Goal: Obtain resource: Download file/media

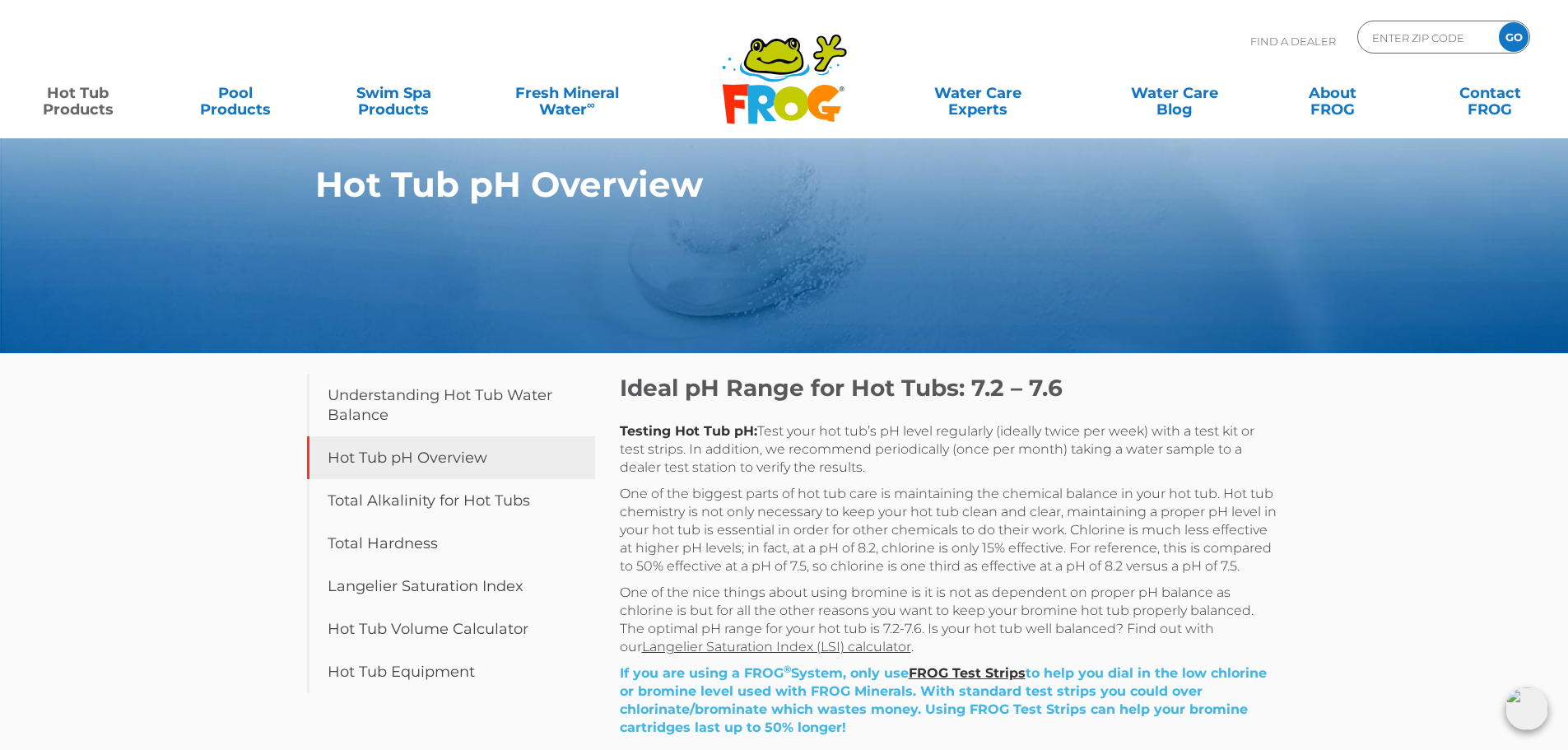
click at [88, 102] on link "Hot Tub Products" at bounding box center [78, 93] width 123 height 33
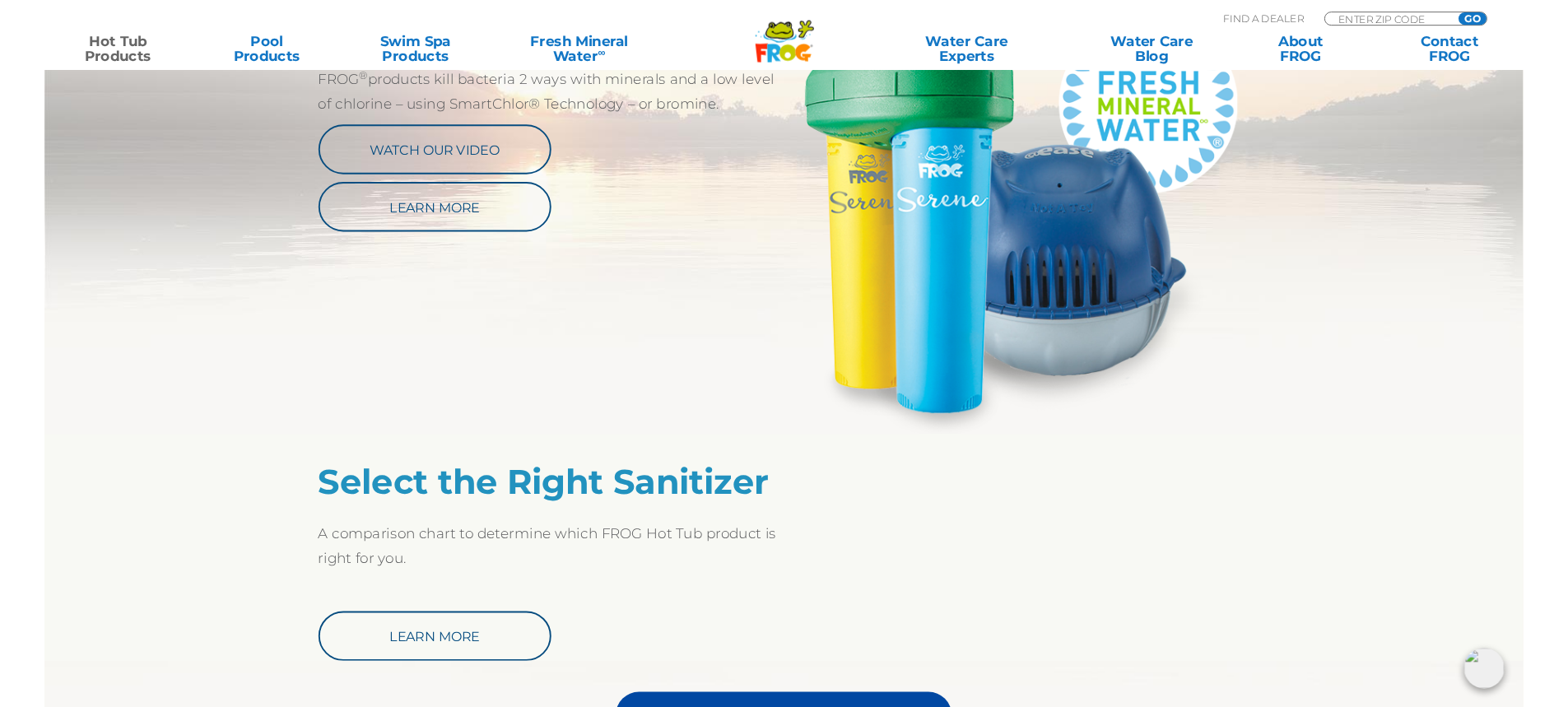
scroll to position [1069, 0]
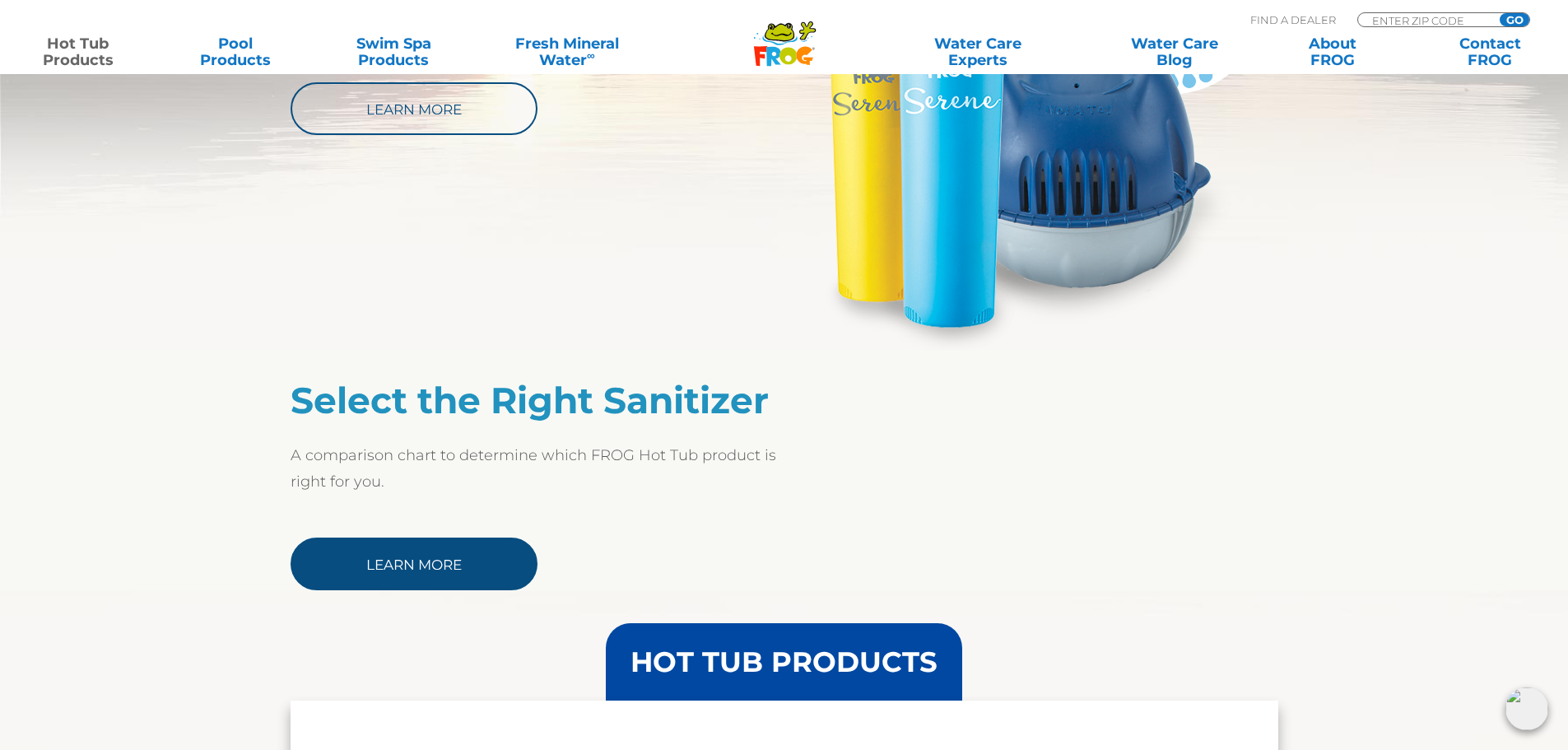
click at [374, 569] on link "Learn More" at bounding box center [414, 564] width 247 height 53
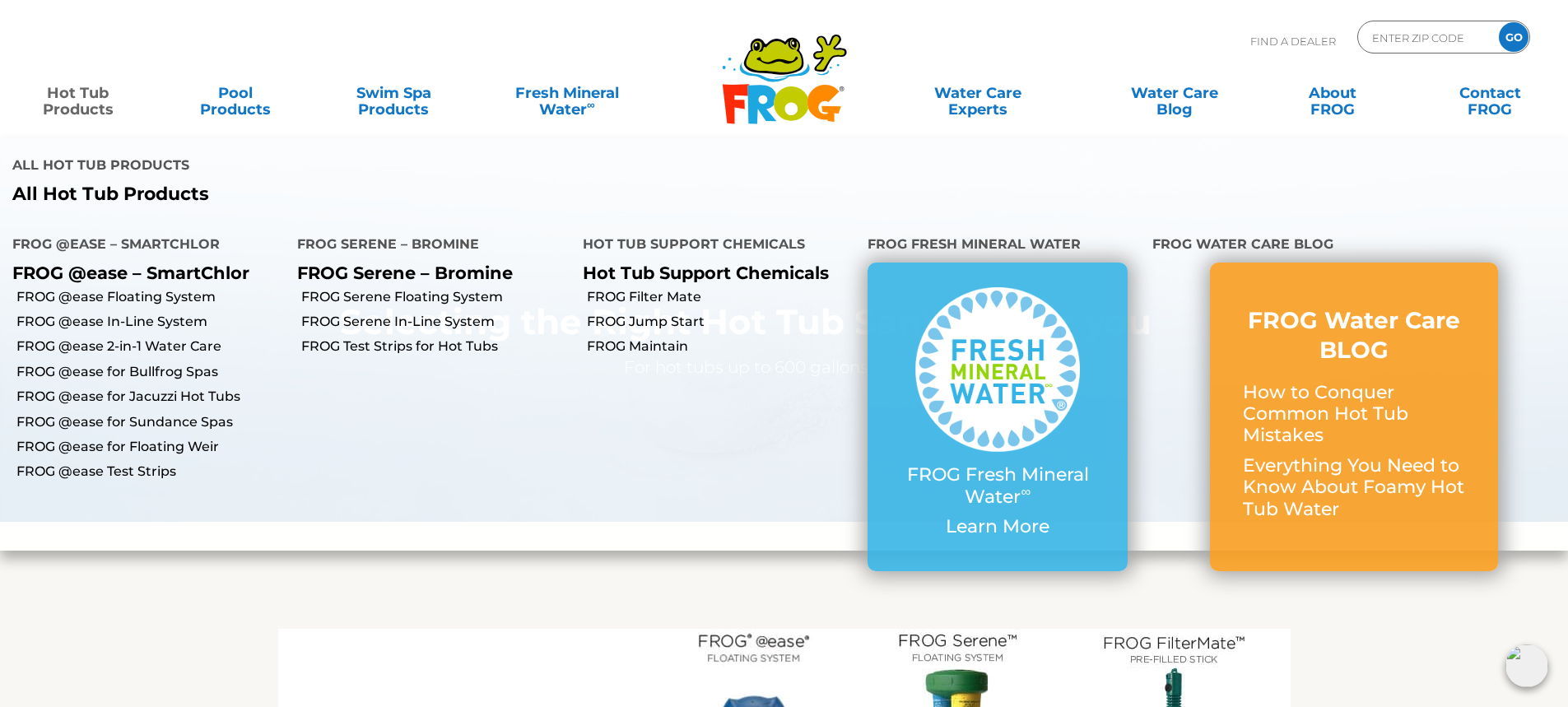
click at [86, 95] on link "Hot Tub Products" at bounding box center [78, 93] width 123 height 33
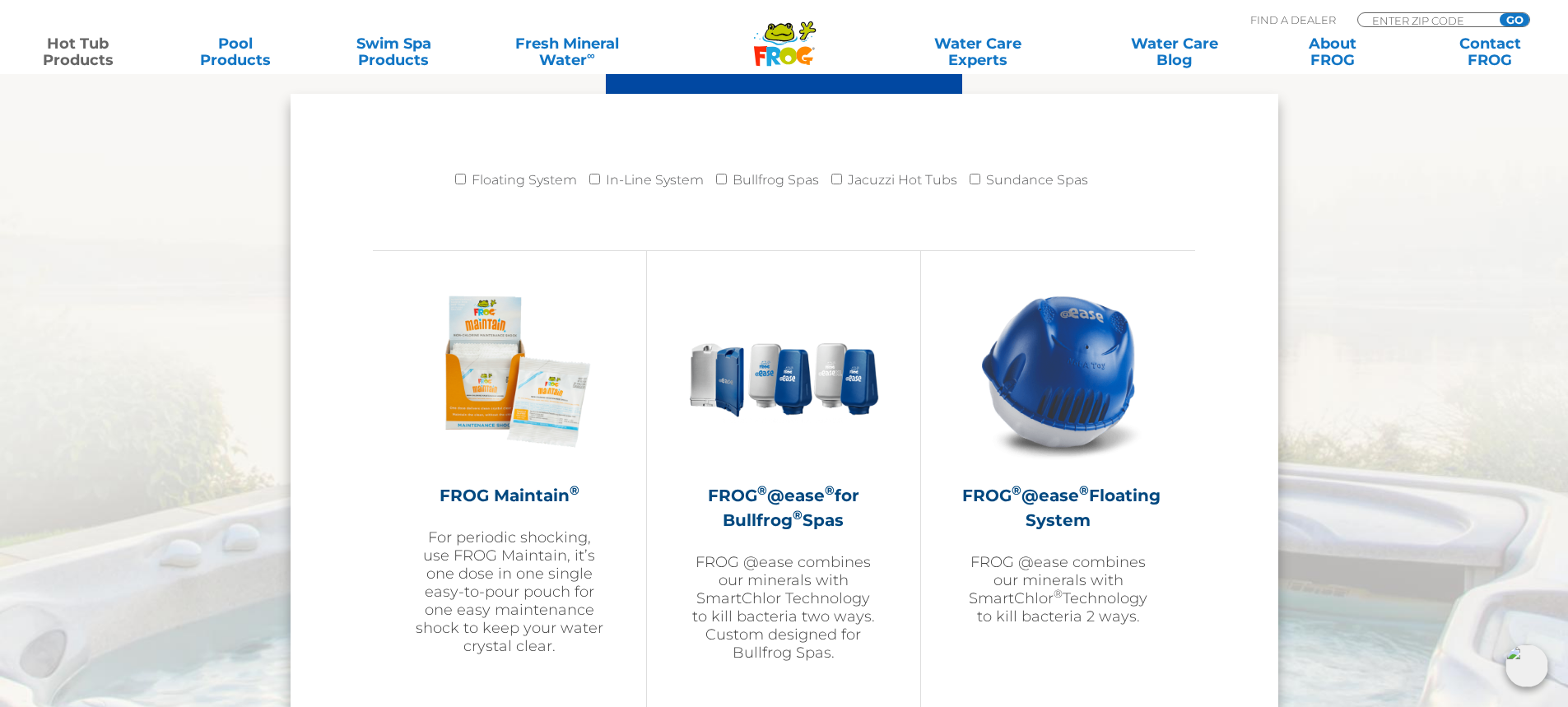
scroll to position [1727, 0]
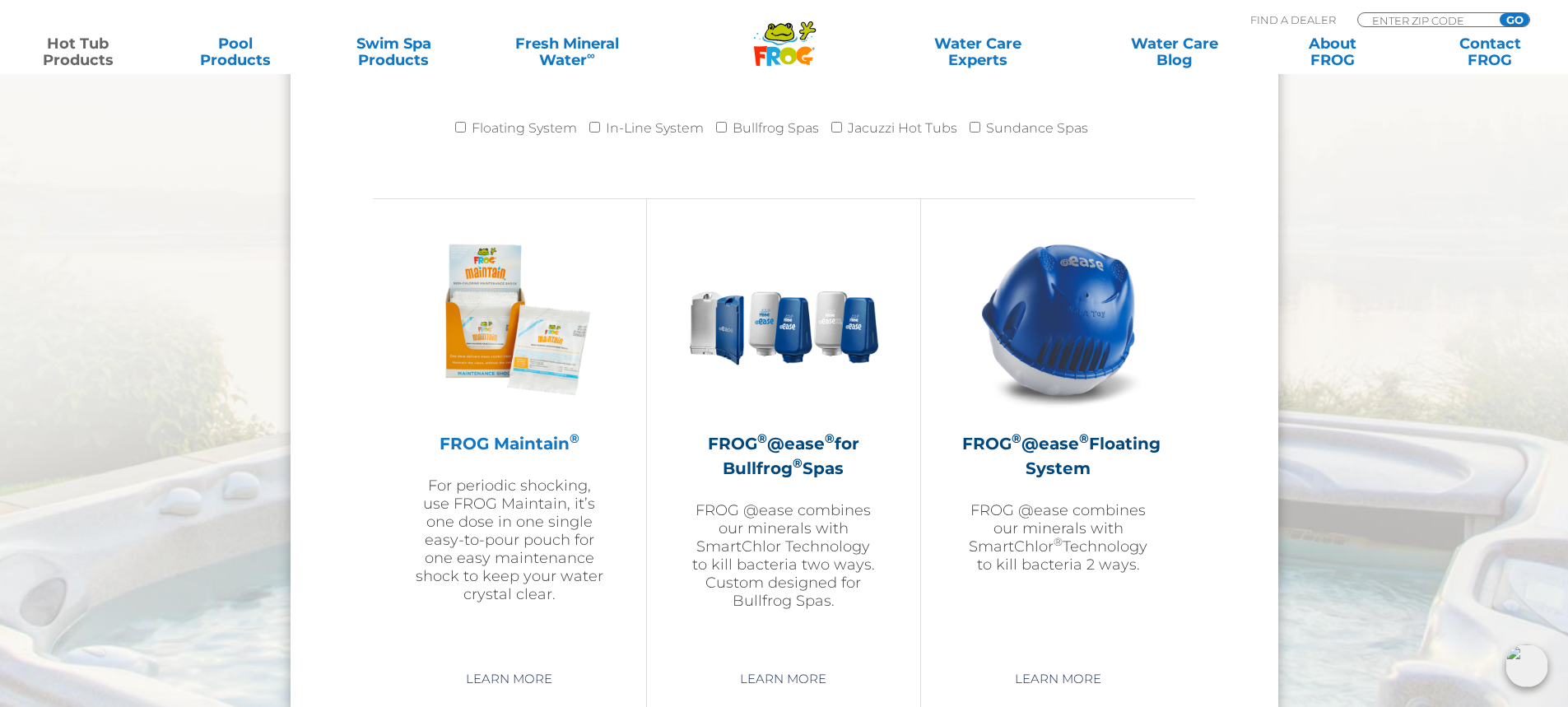
click at [495, 382] on img at bounding box center [509, 319] width 191 height 191
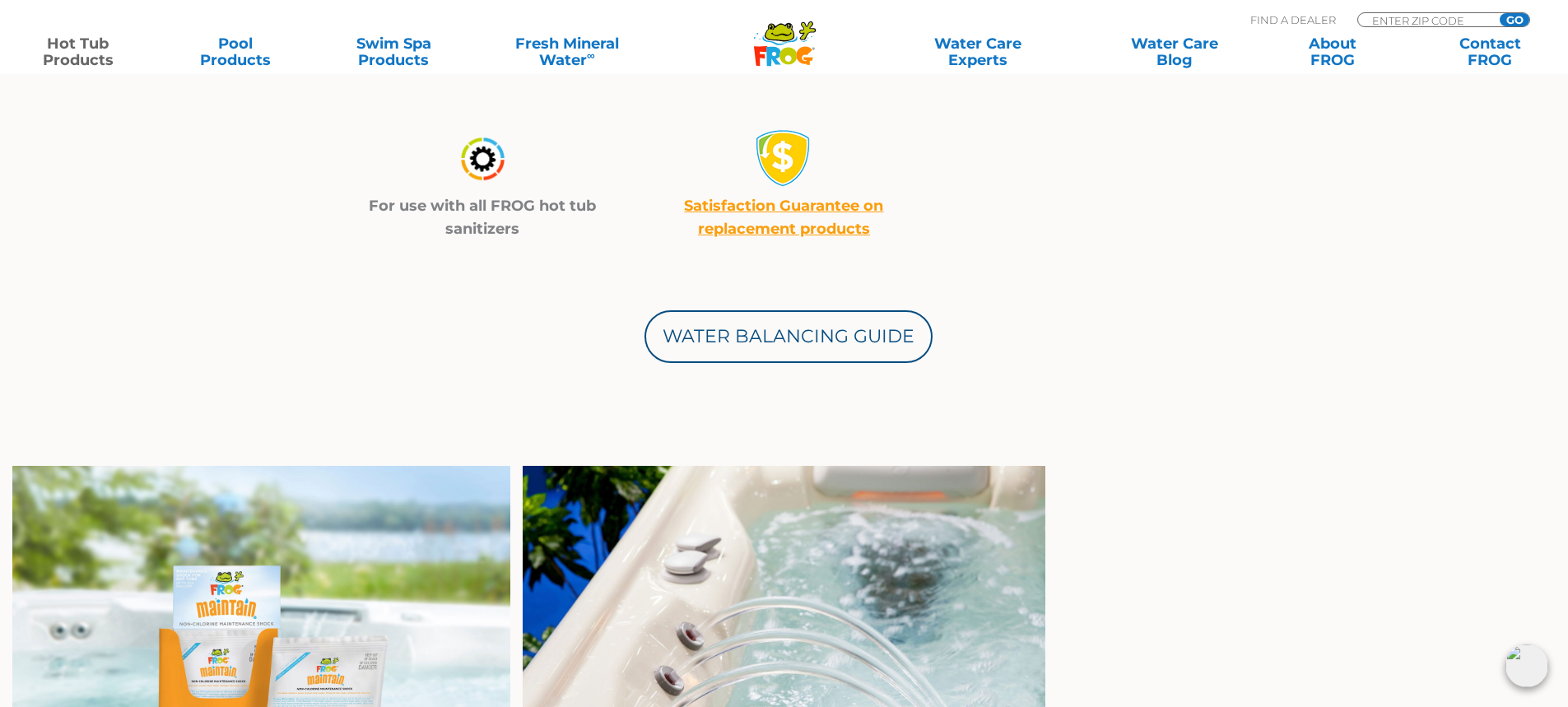
scroll to position [905, 0]
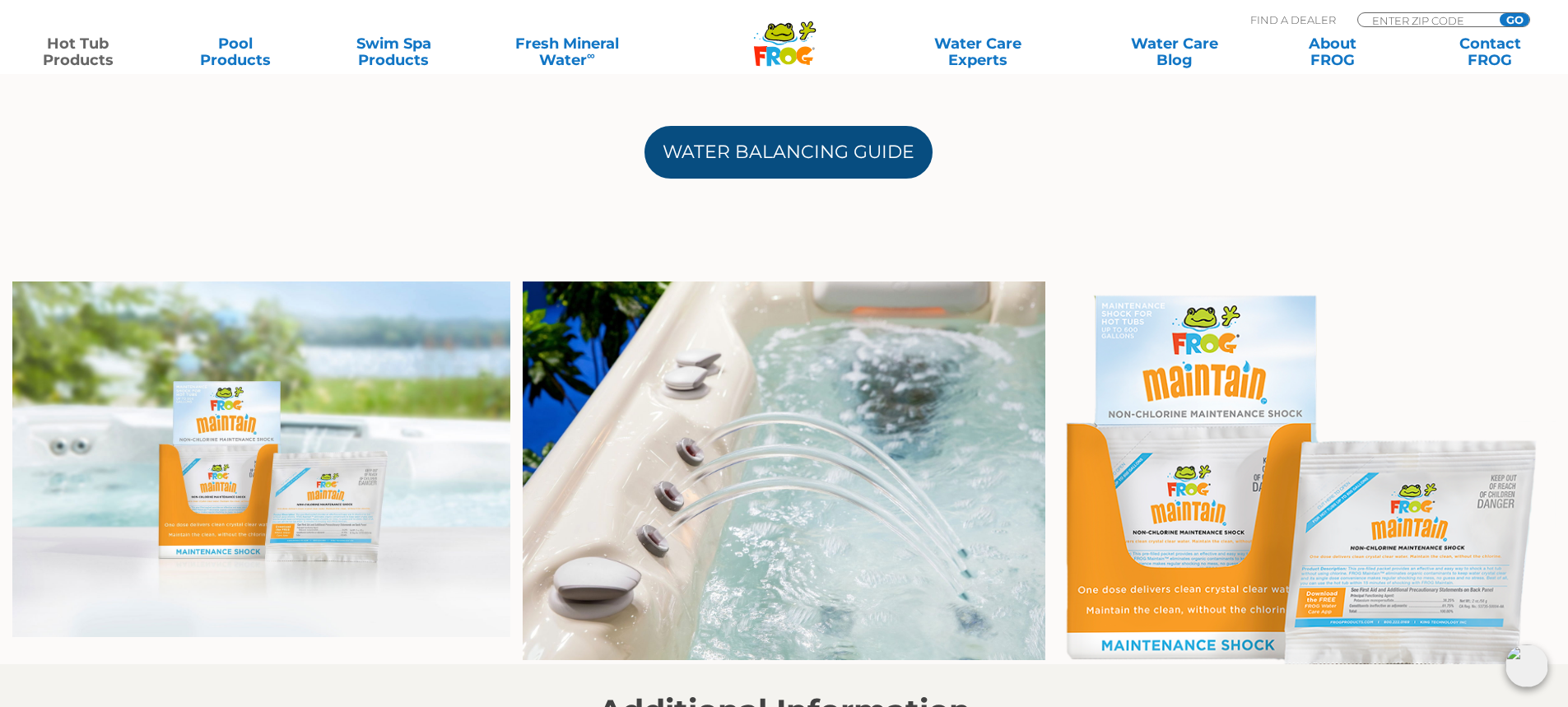
click at [750, 165] on link "Water Balancing Guide" at bounding box center [789, 152] width 288 height 53
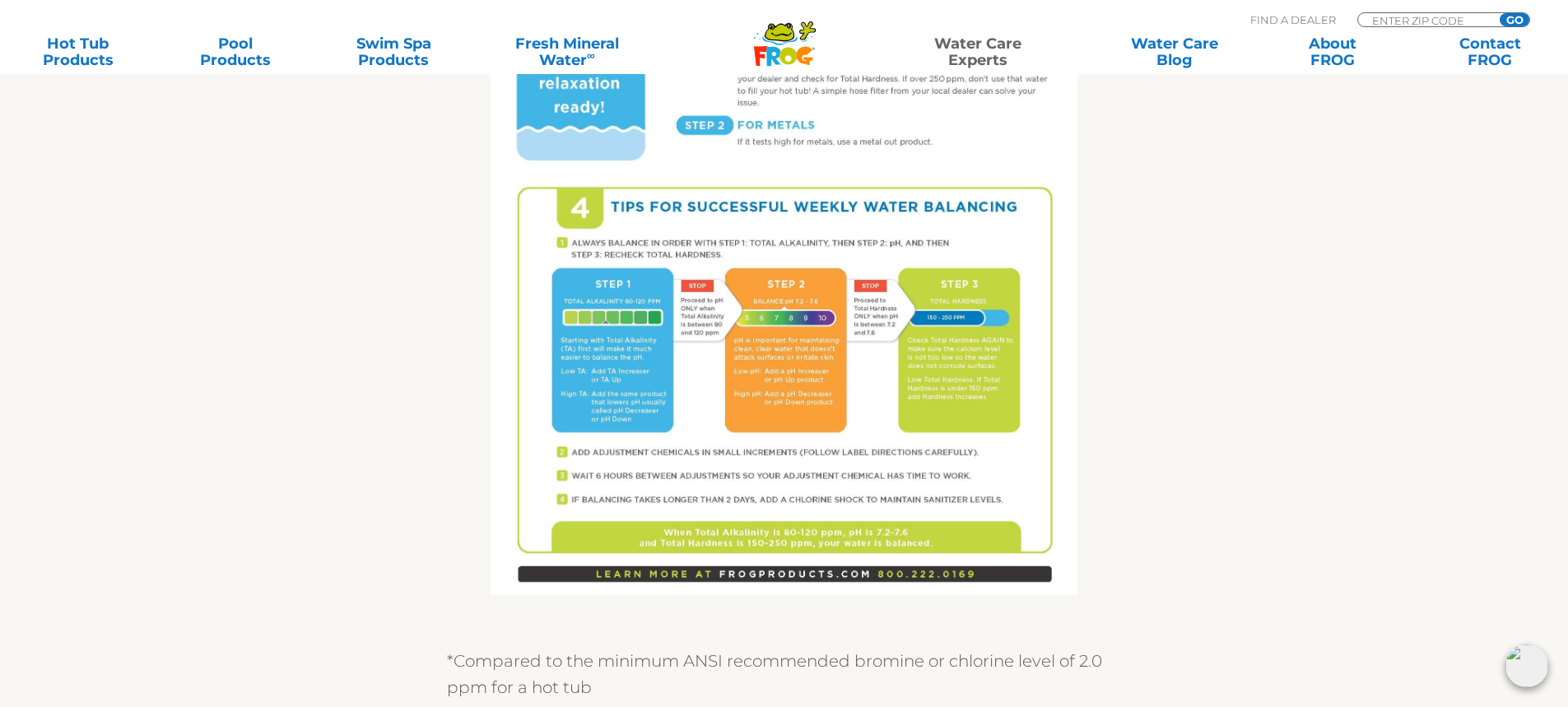
scroll to position [1069, 0]
click at [610, 414] on img at bounding box center [784, 214] width 587 height 759
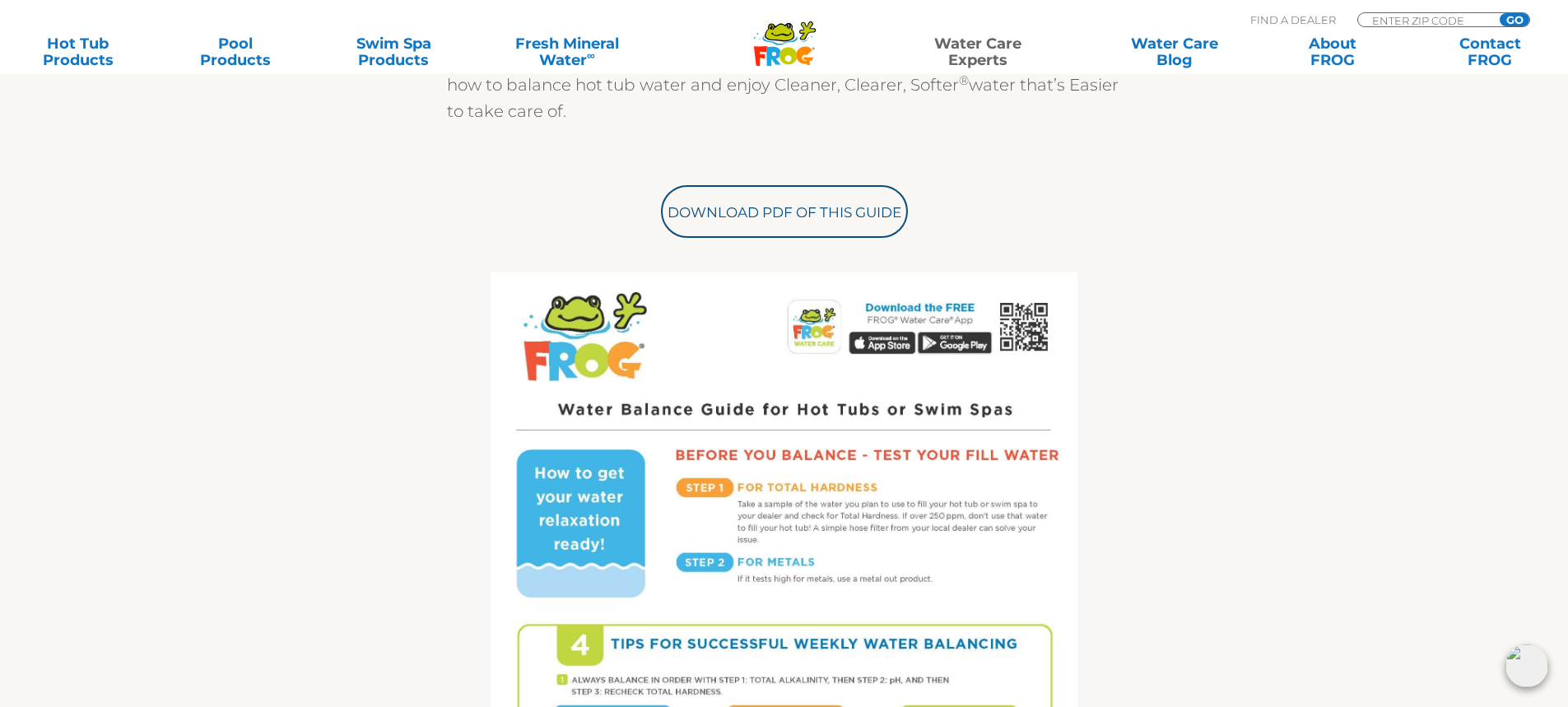
scroll to position [575, 0]
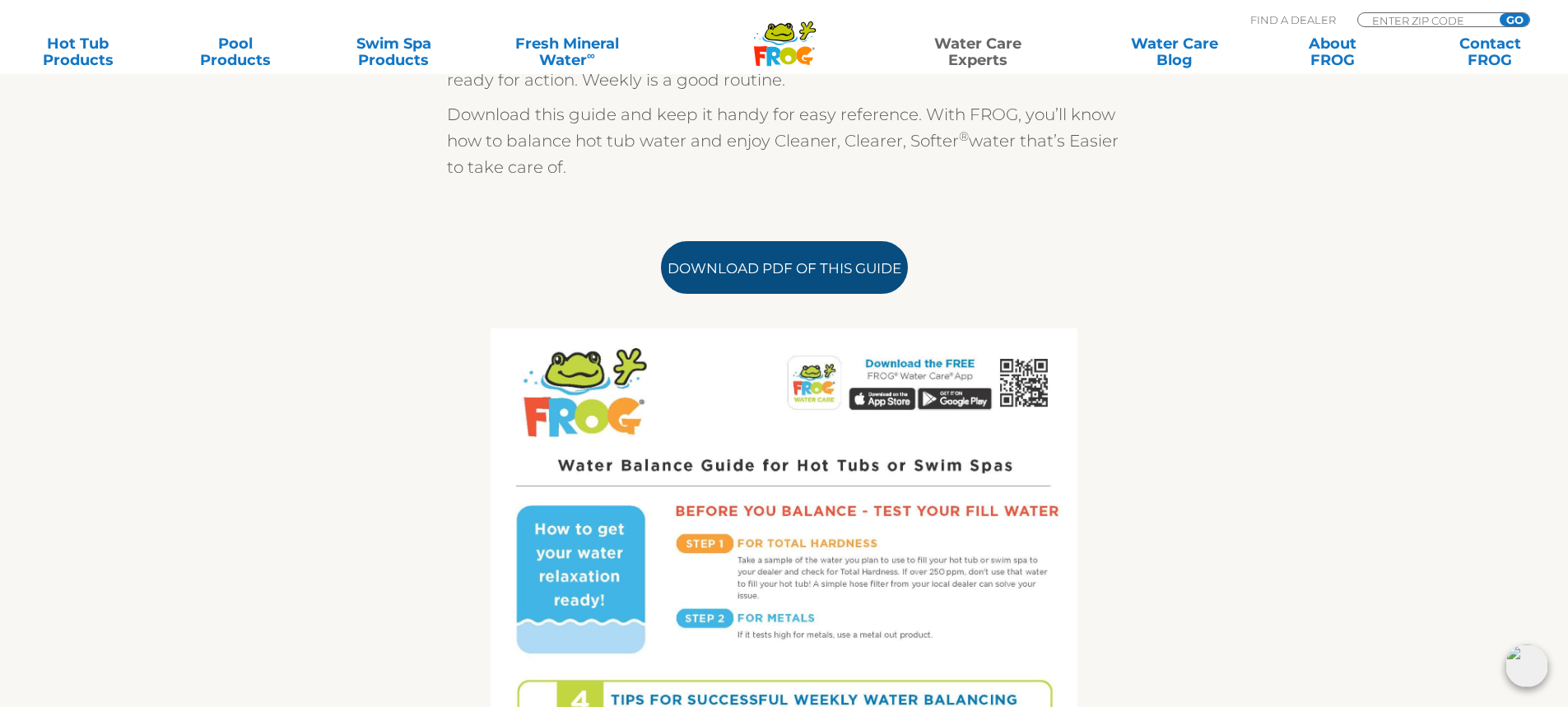
click at [783, 271] on link "Download PDF of this Guide" at bounding box center [784, 268] width 247 height 53
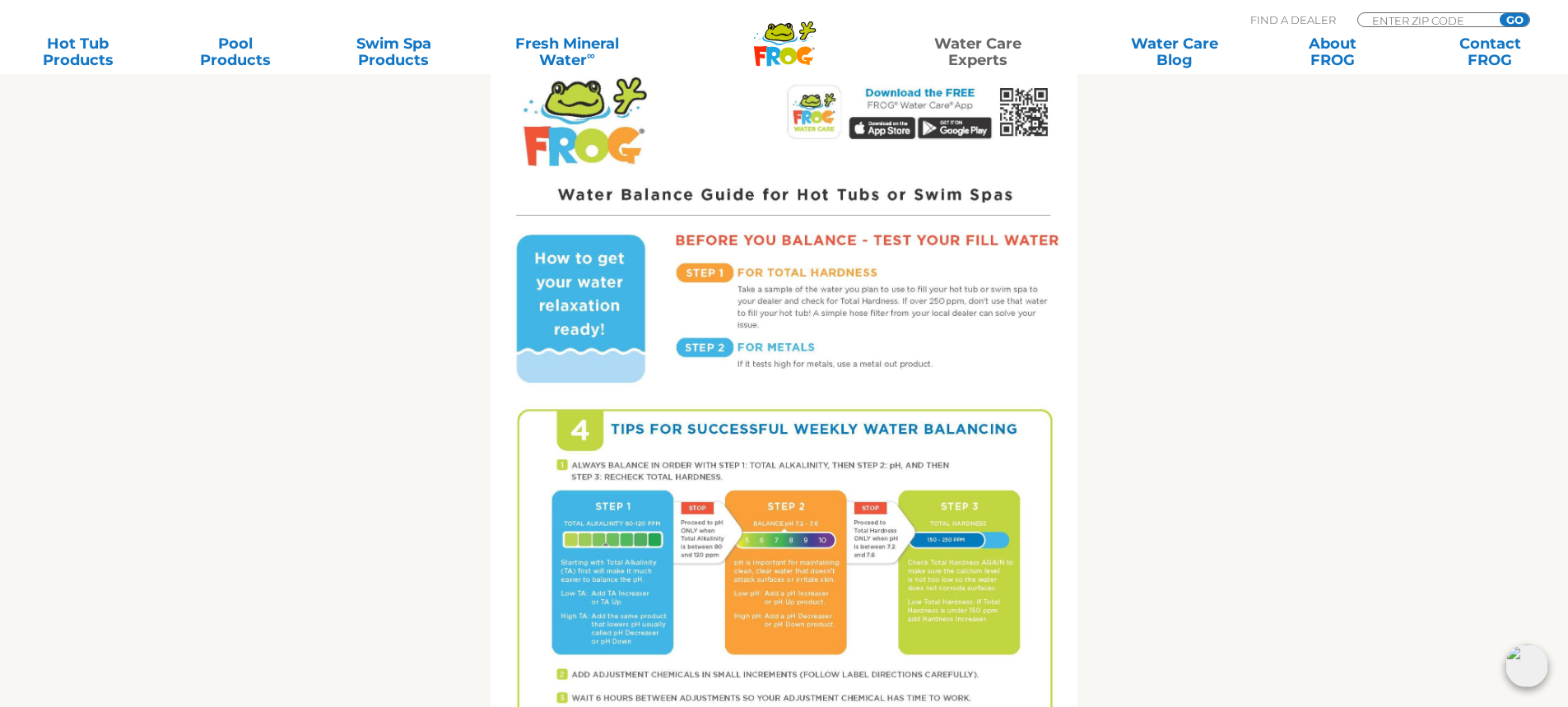
scroll to position [493, 0]
